Goal: Register for event/course

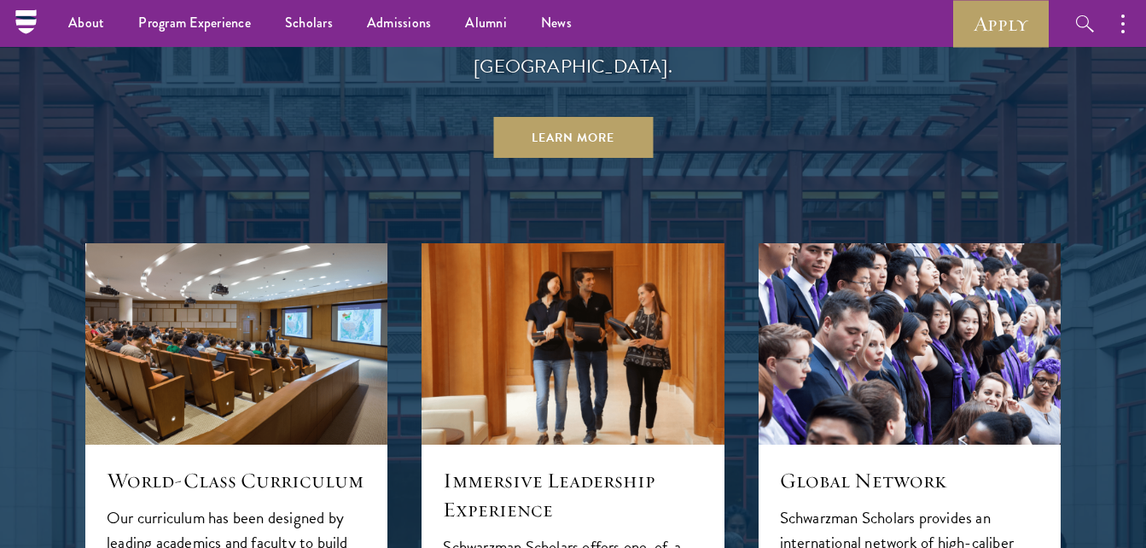
scroll to position [1602, 0]
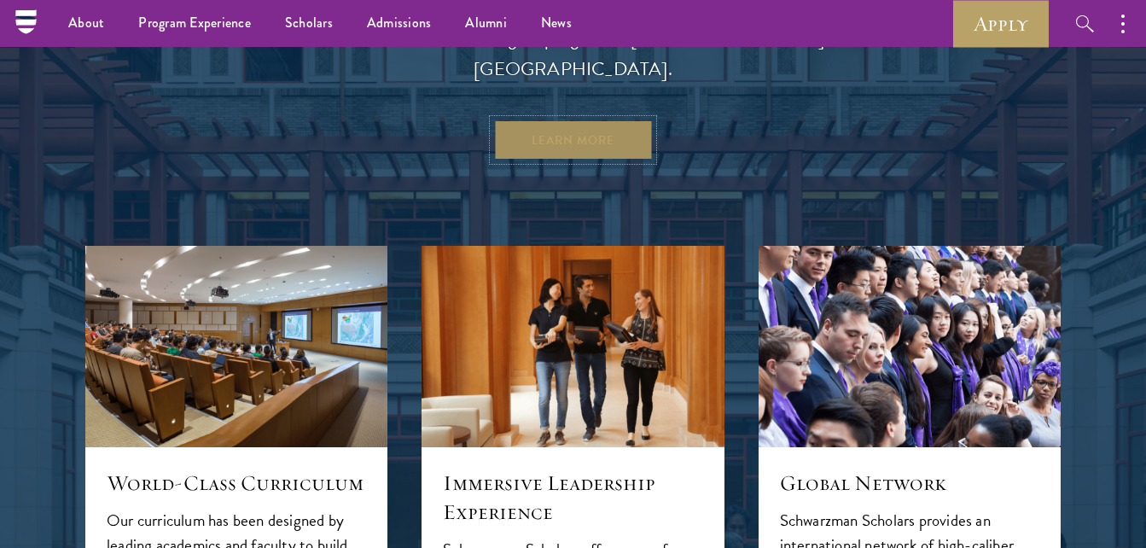
click at [552, 119] on link "Learn More" at bounding box center [573, 139] width 160 height 41
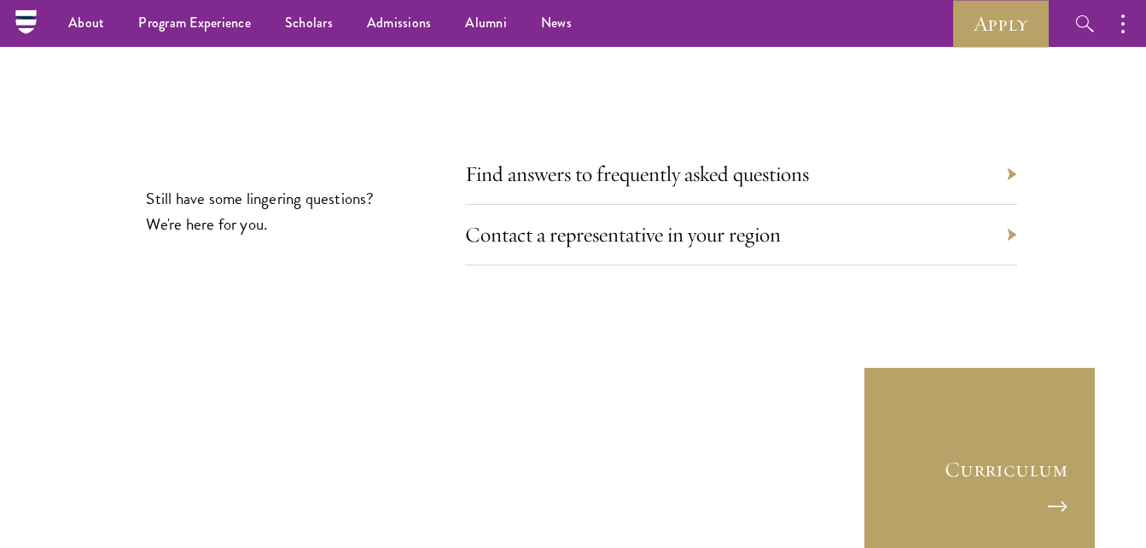
scroll to position [7766, 0]
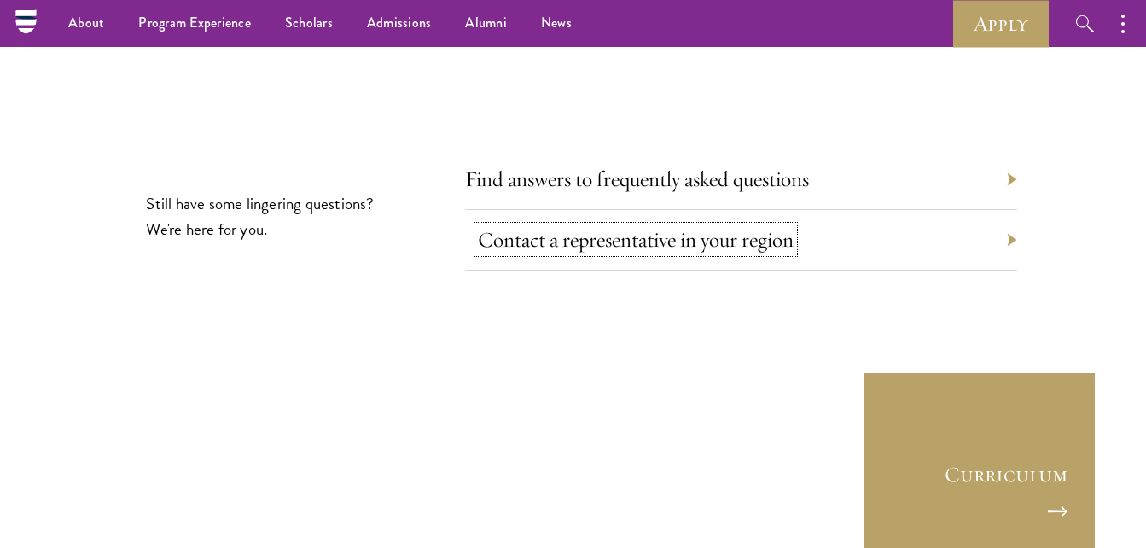
click at [665, 226] on link "Contact a representative in your region" at bounding box center [636, 239] width 316 height 26
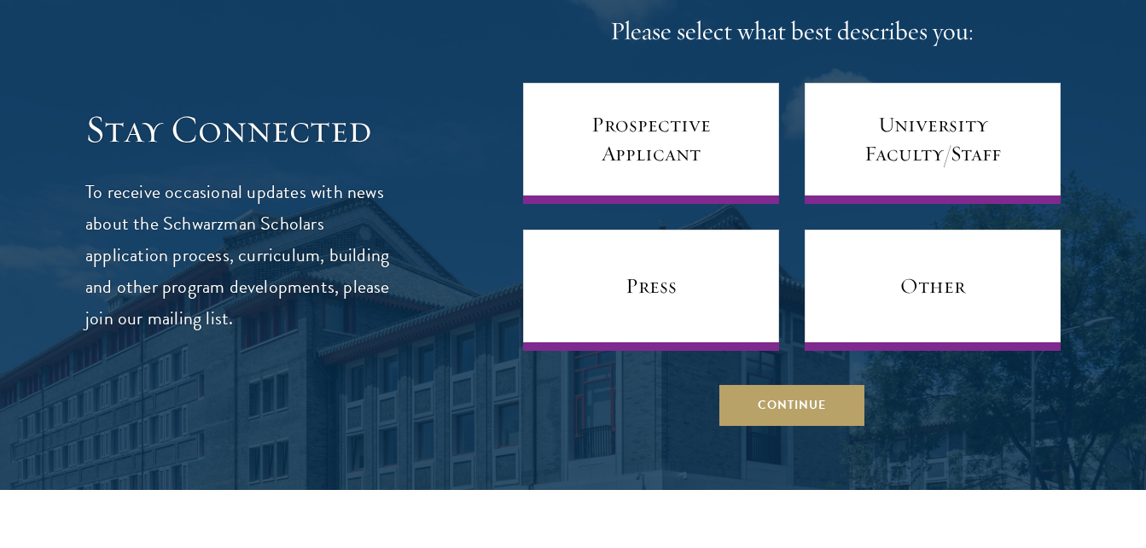
scroll to position [1019, 0]
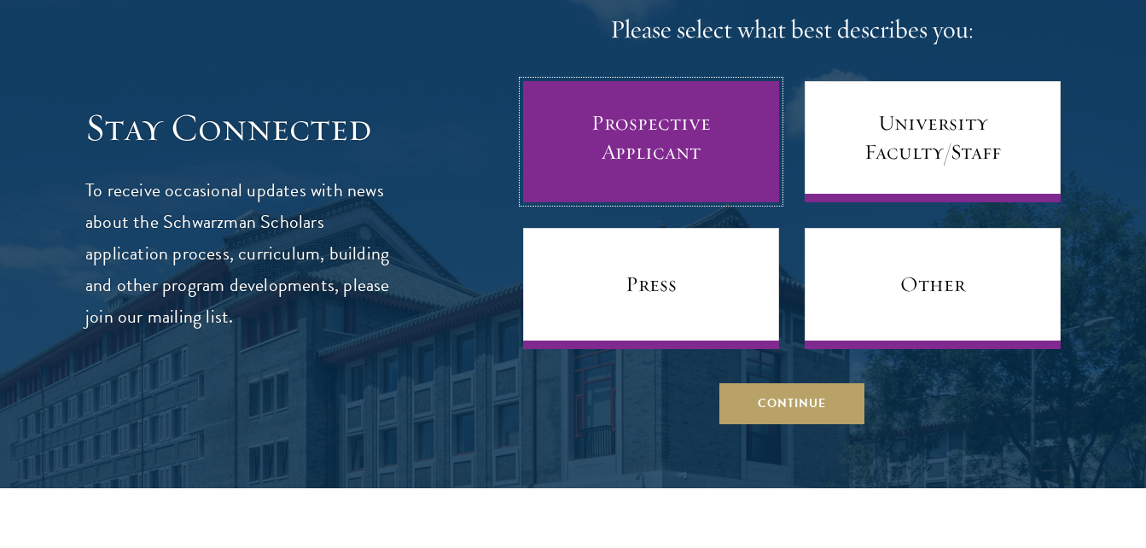
click at [665, 182] on link "Prospective Applicant" at bounding box center [651, 141] width 256 height 121
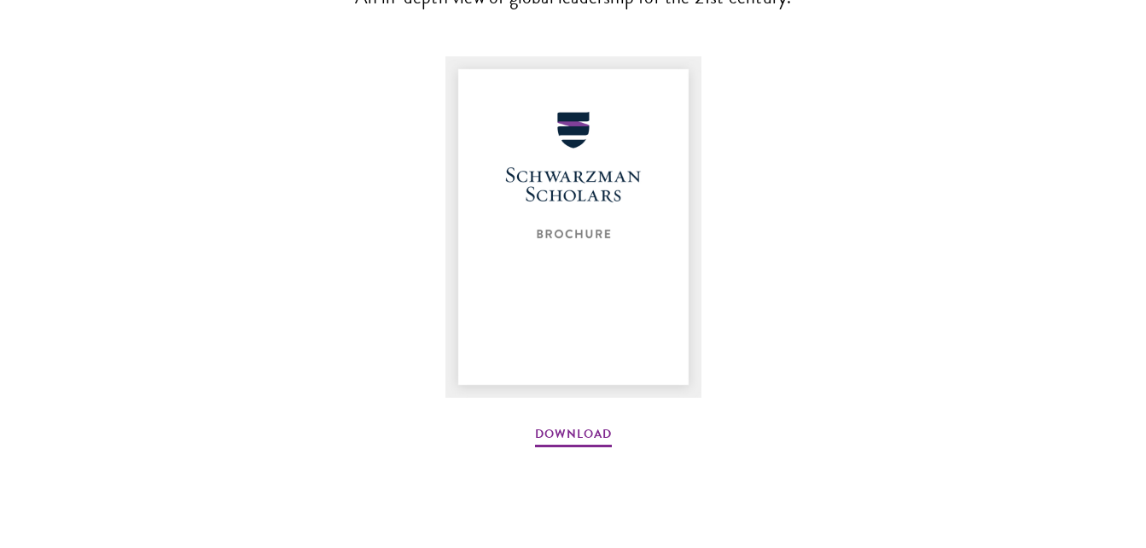
scroll to position [2320, 0]
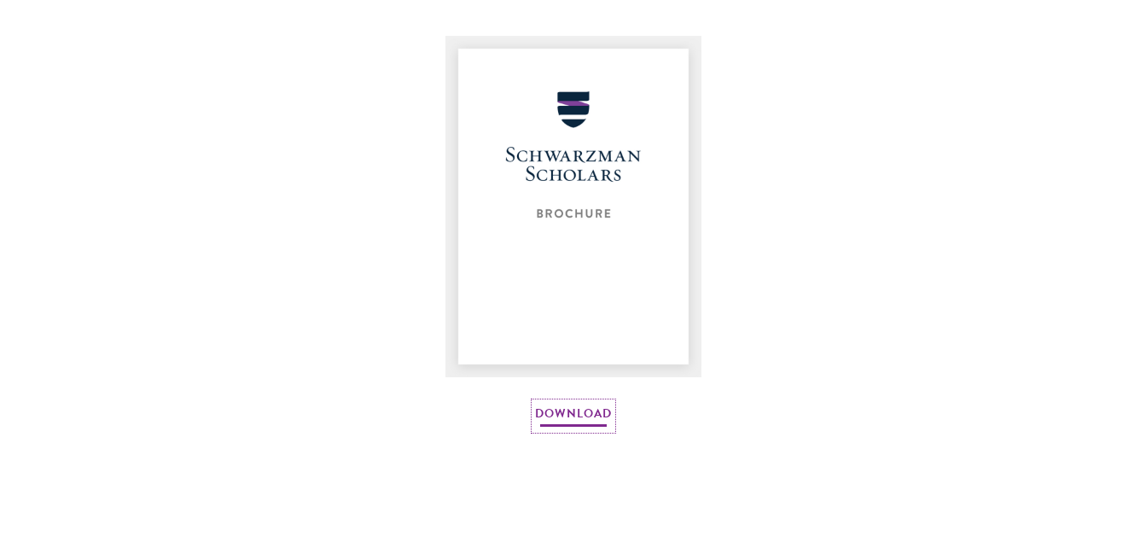
click at [556, 416] on link "Download" at bounding box center [573, 416] width 77 height 26
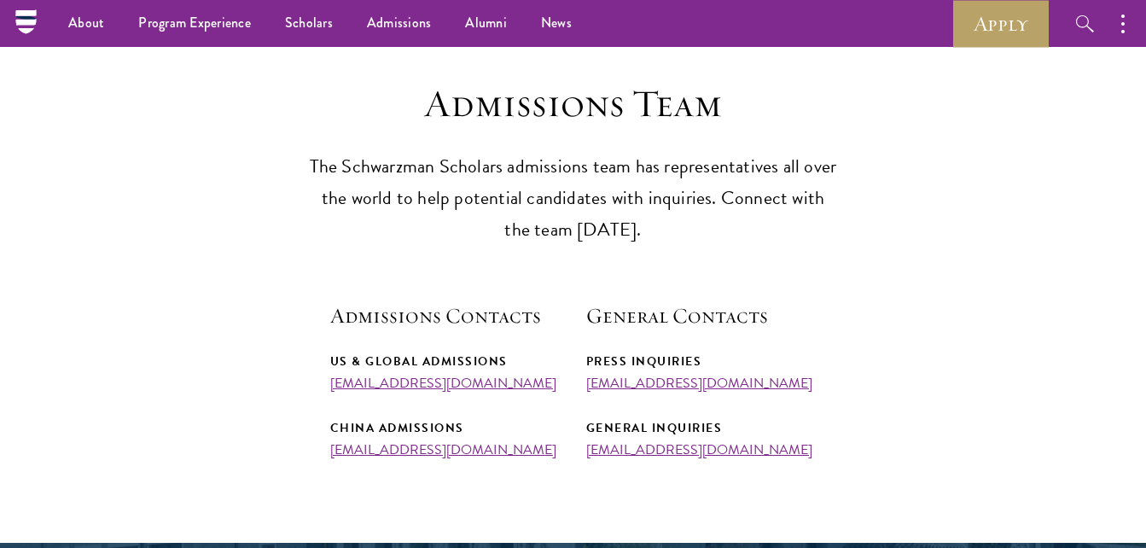
scroll to position [0, 0]
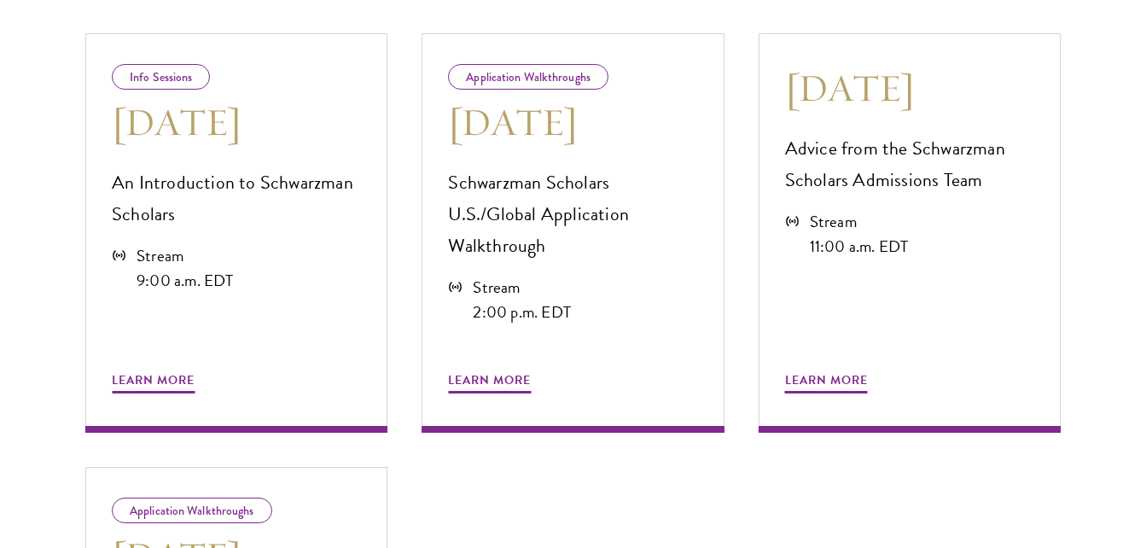
scroll to position [973, 0]
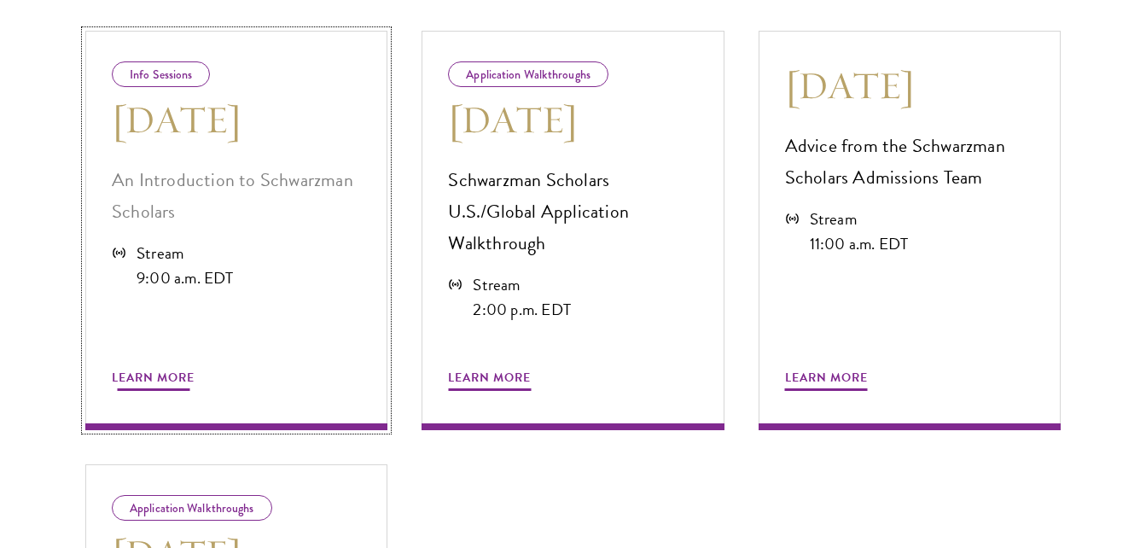
click at [172, 187] on p "An Introduction to Schwarzman Scholars" at bounding box center [236, 196] width 249 height 63
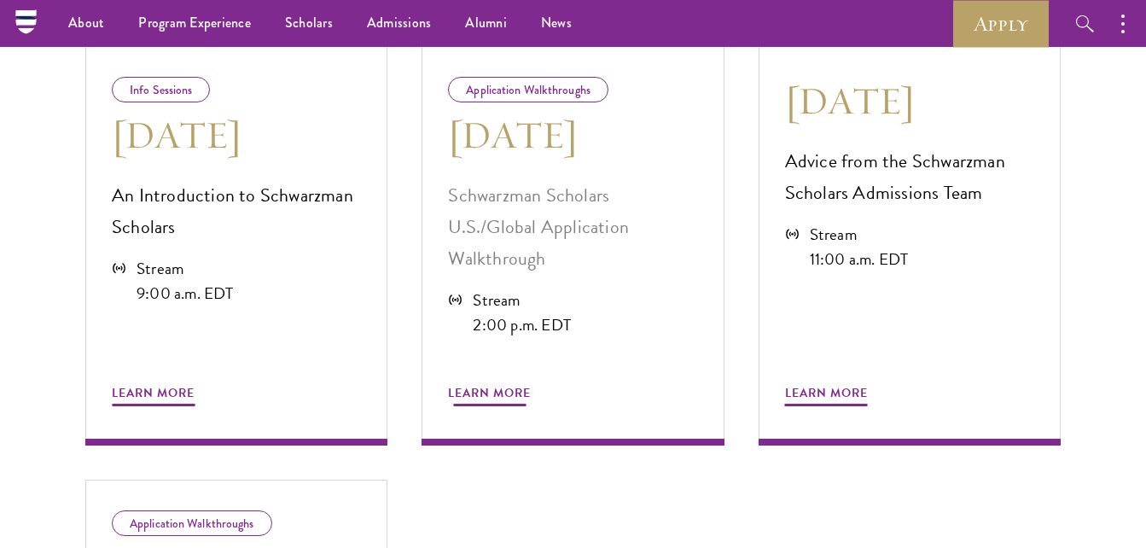
scroll to position [950, 0]
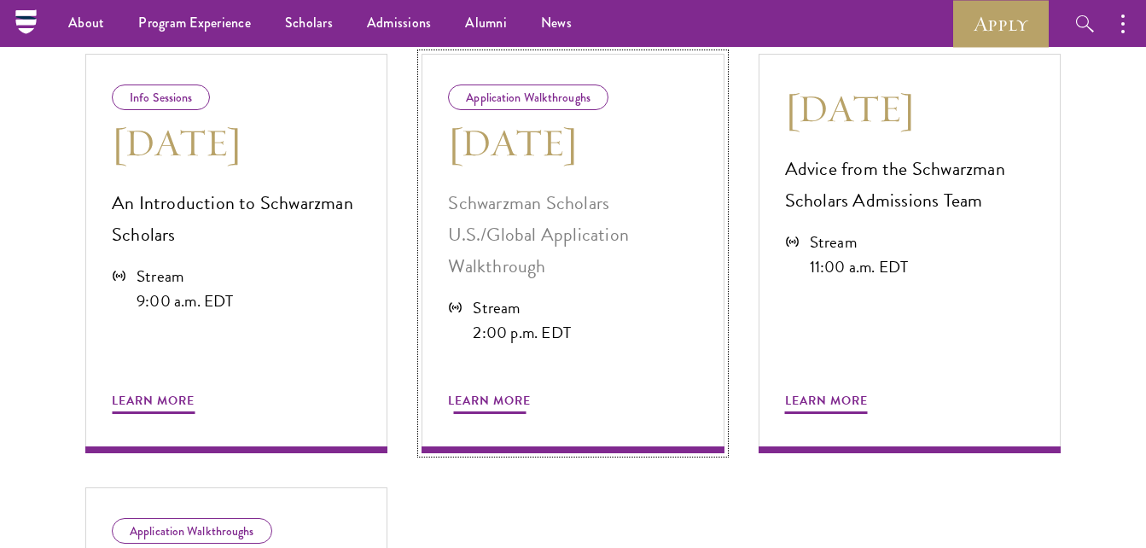
click at [497, 102] on div "Application Walkthroughs" at bounding box center [528, 97] width 160 height 26
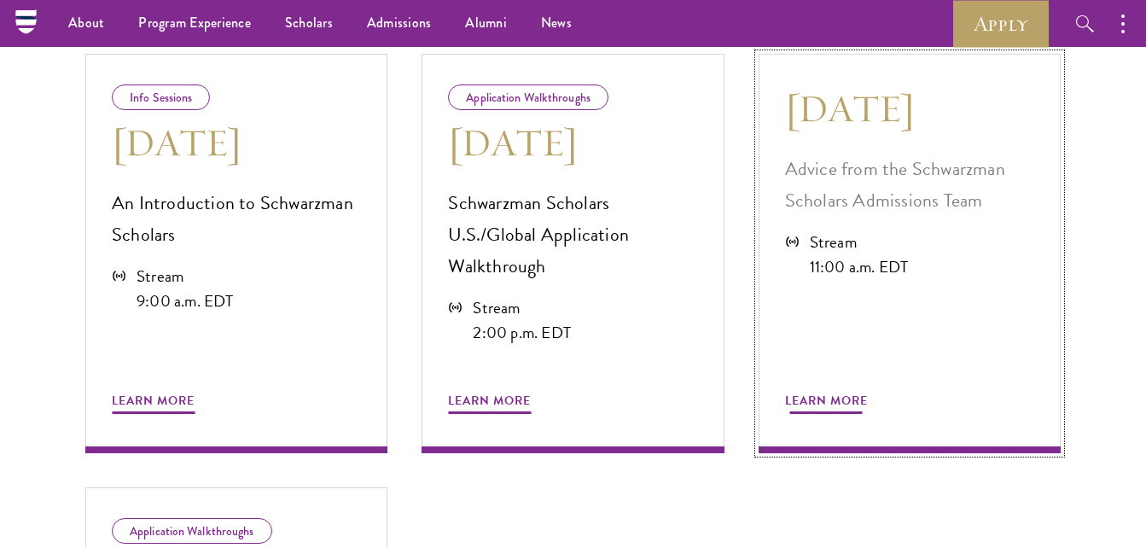
click at [799, 119] on h3 "[DATE]" at bounding box center [909, 108] width 249 height 48
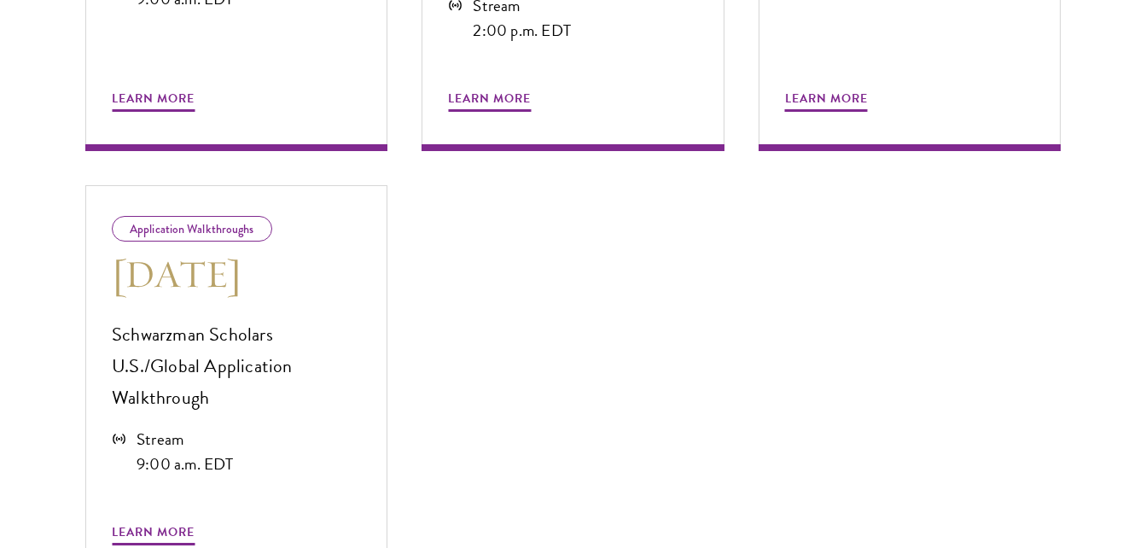
scroll to position [1256, 0]
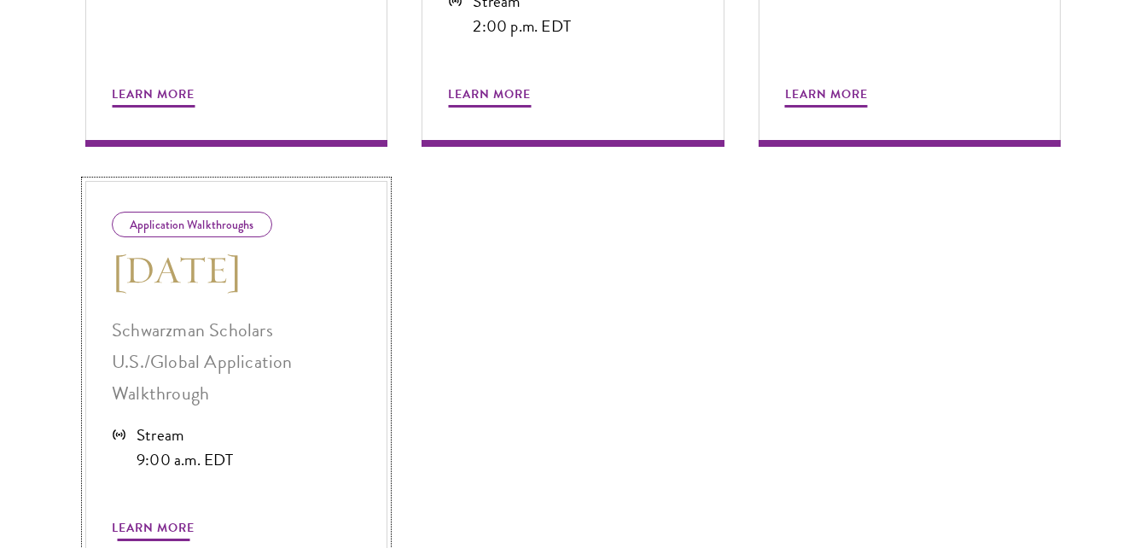
click at [191, 342] on p "Schwarzman Scholars U.S./Global Application Walkthrough" at bounding box center [236, 362] width 249 height 95
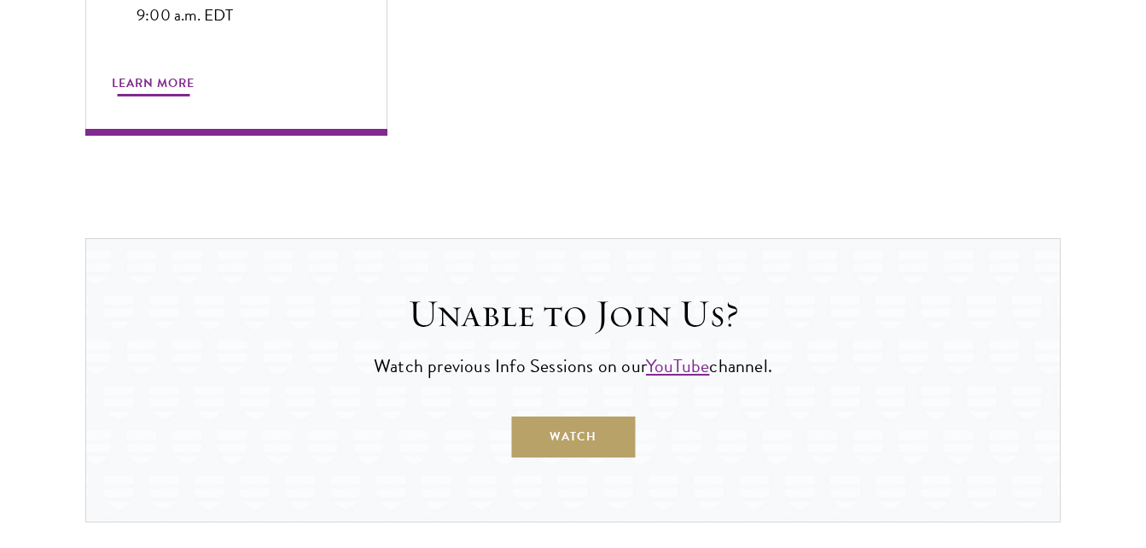
scroll to position [1701, 0]
click at [674, 368] on link "YouTube" at bounding box center [677, 365] width 63 height 28
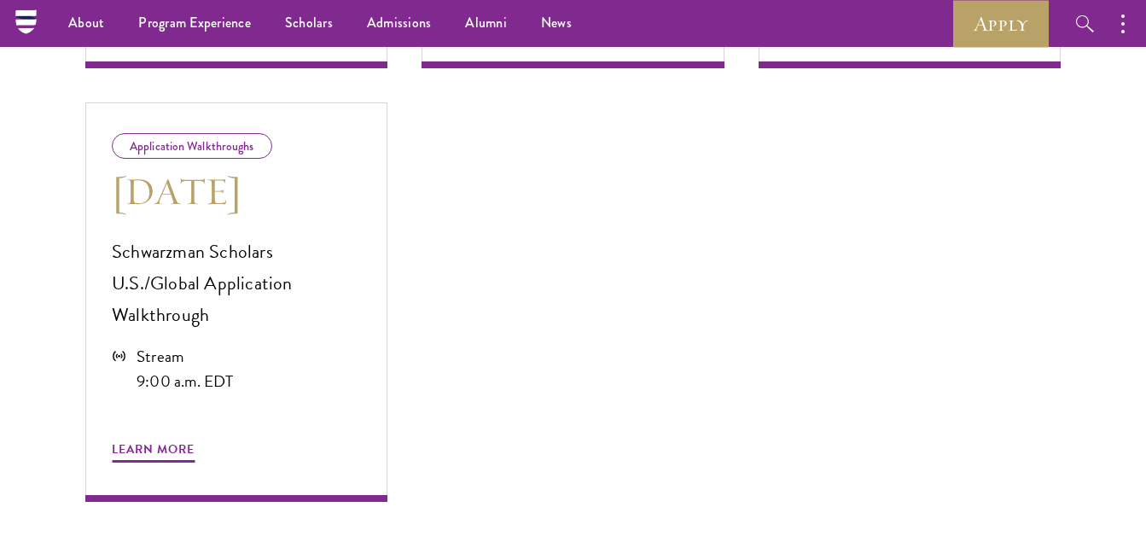
scroll to position [1258, 0]
